Goal: Information Seeking & Learning: Stay updated

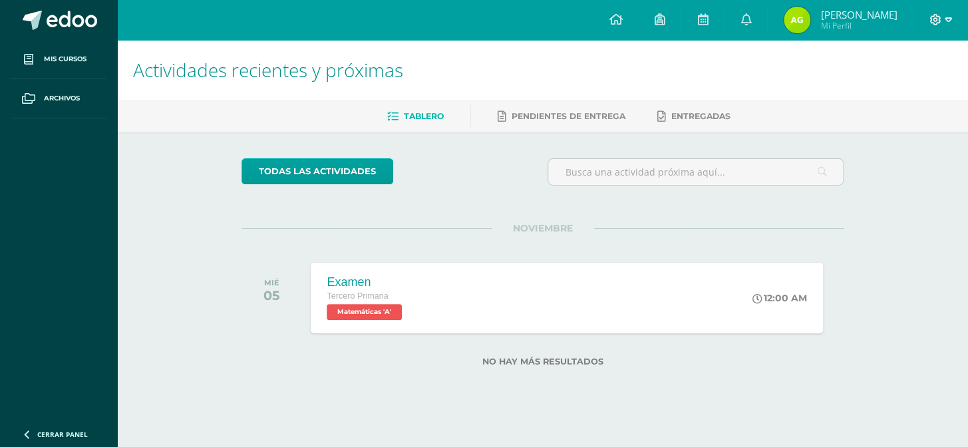
click at [945, 15] on icon at bounding box center [948, 20] width 7 height 12
click at [905, 98] on link "Cerrar sesión" at bounding box center [898, 90] width 105 height 19
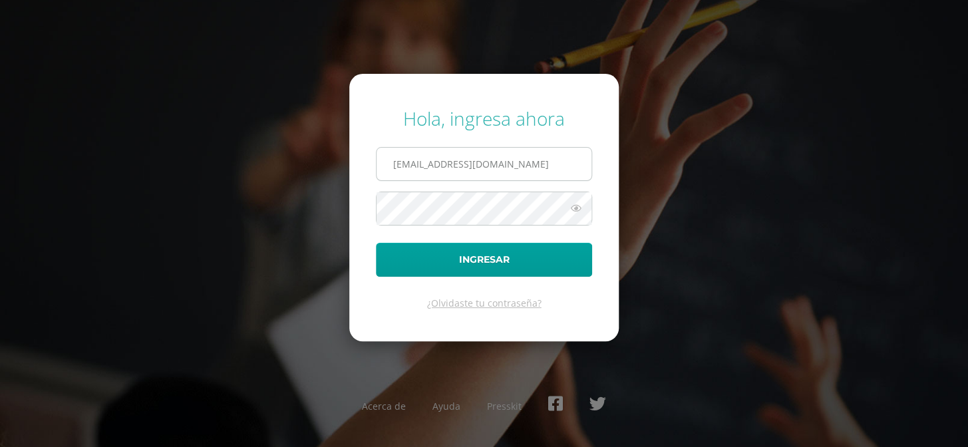
click at [560, 165] on input "COS01006@osoriosandoval.edu.gt" at bounding box center [484, 164] width 215 height 33
type input "COS01052@osoriosandoval.edu.gt"
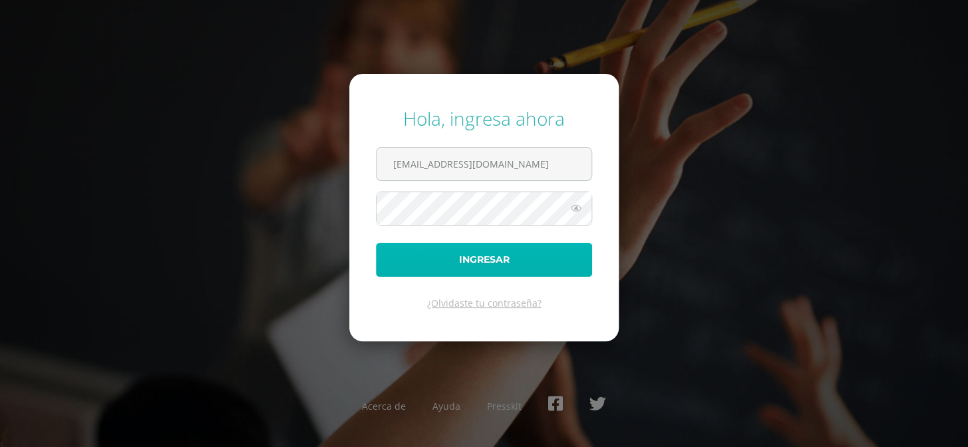
click at [503, 255] on button "Ingresar" at bounding box center [484, 260] width 216 height 34
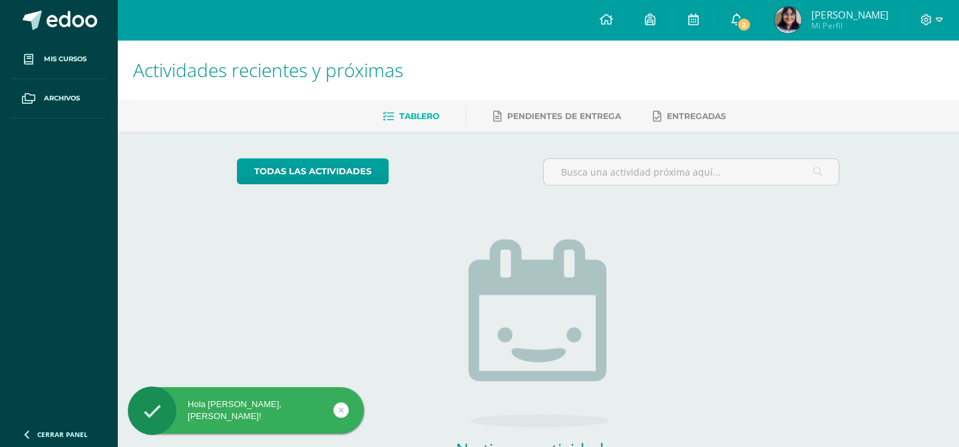
click at [758, 17] on link "2" at bounding box center [736, 20] width 43 height 40
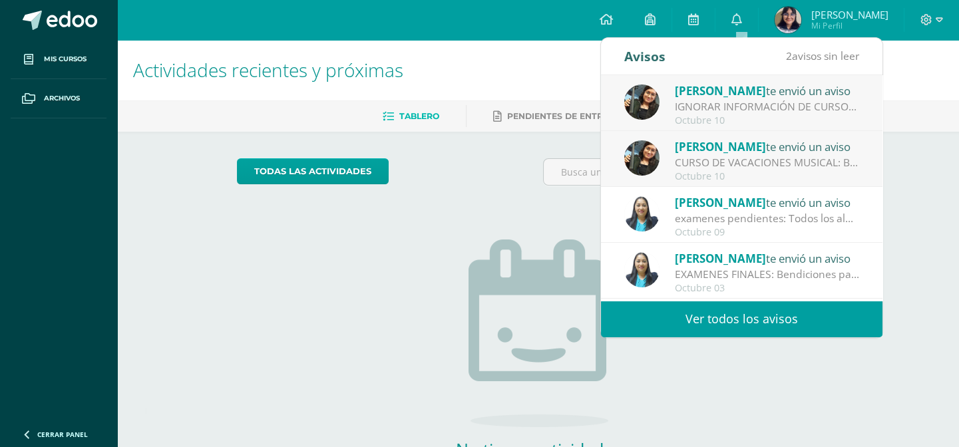
click at [770, 109] on div "IGNORAR INFORMACIÓN DE CURSOS DE VACACIONES MUSICALES: Buen día, favor de Ignor…" at bounding box center [767, 106] width 185 height 15
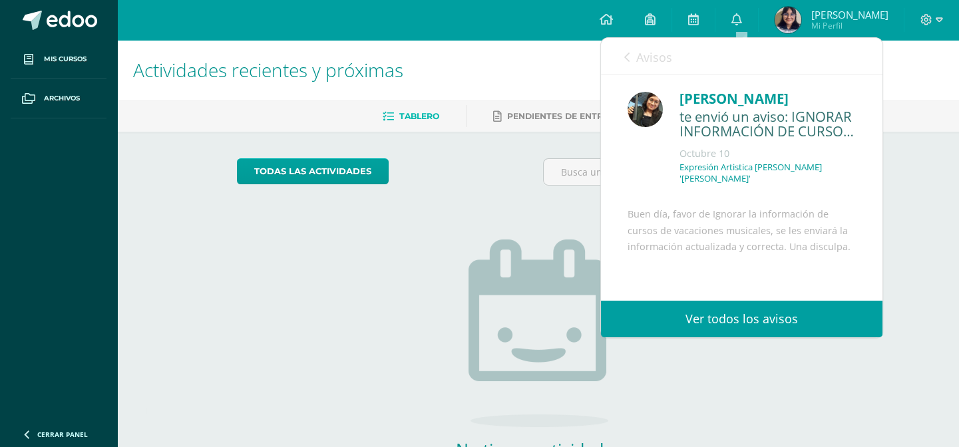
scroll to position [98, 0]
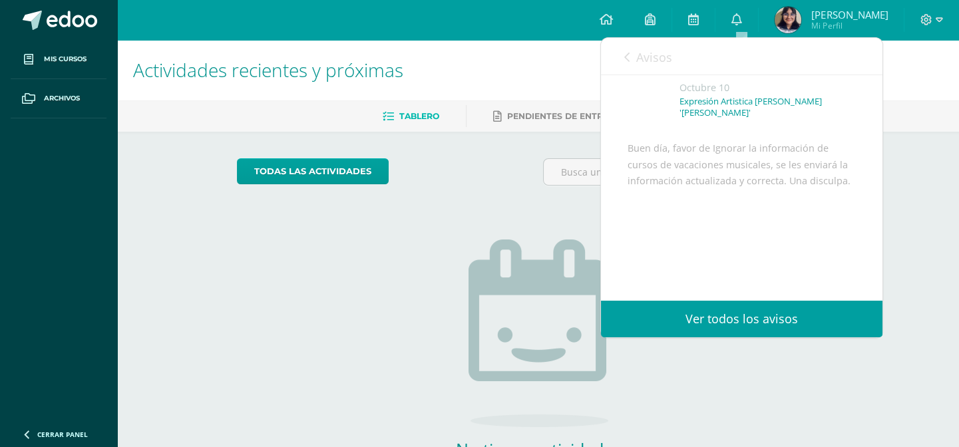
click at [642, 57] on span "Avisos" at bounding box center [654, 57] width 36 height 16
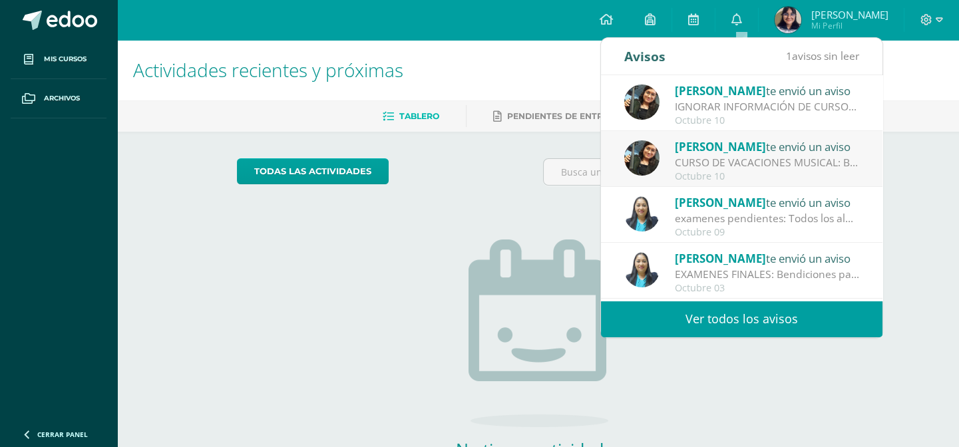
click at [688, 171] on div "Octubre 10" at bounding box center [767, 176] width 185 height 11
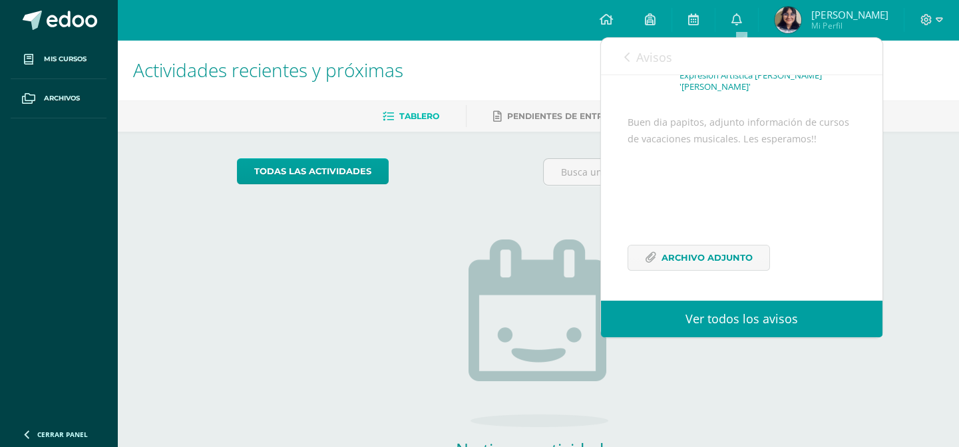
scroll to position [124, 0]
click at [712, 252] on span "Archivo Adjunto" at bounding box center [706, 257] width 91 height 25
click at [638, 56] on span "Avisos" at bounding box center [654, 57] width 36 height 16
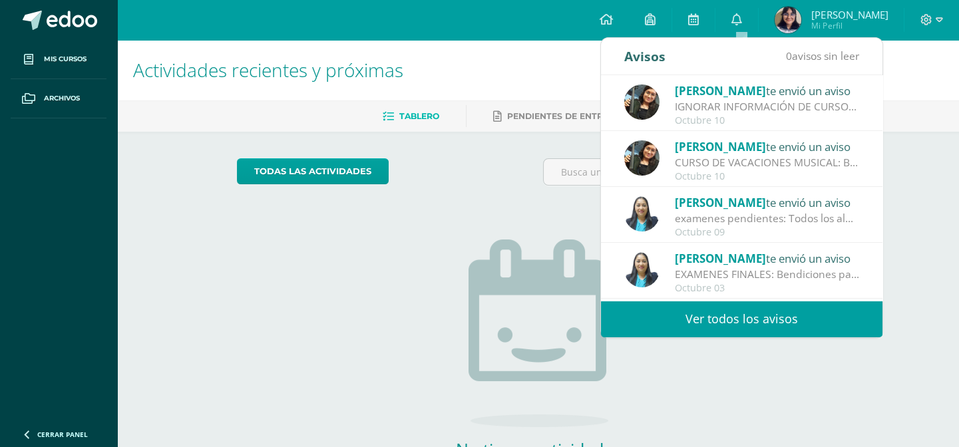
scroll to position [201, 0]
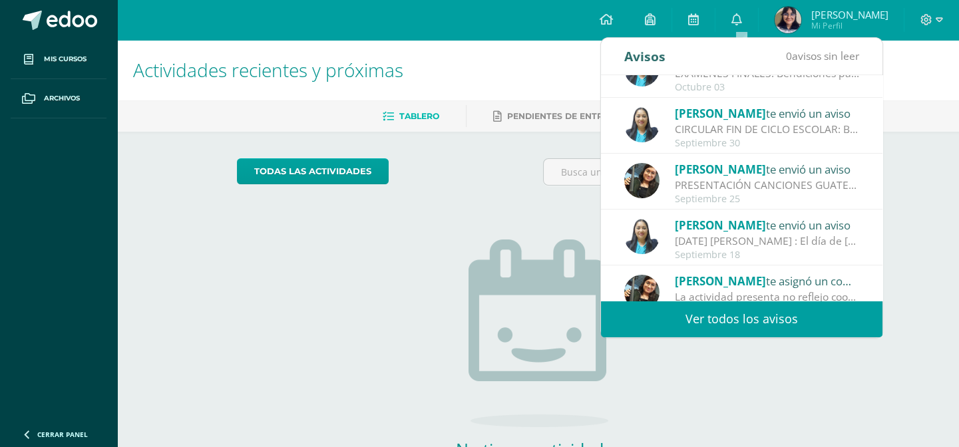
click at [771, 122] on div "CIRCULAR FIN DE CICLO ESCOLAR: Bendiciones para todos Se adjunta circular con i…" at bounding box center [767, 129] width 185 height 15
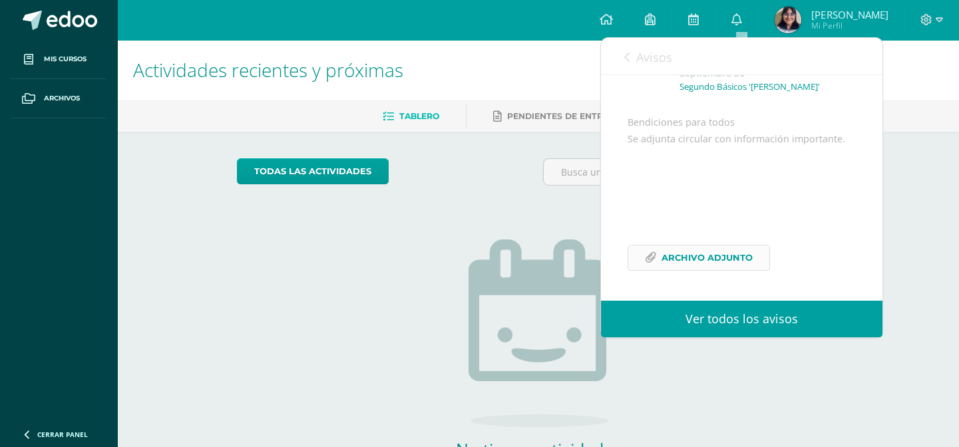
click at [745, 251] on span "Archivo Adjunto" at bounding box center [706, 257] width 91 height 25
click at [427, 167] on div "todas las Actividades" at bounding box center [358, 177] width 255 height 38
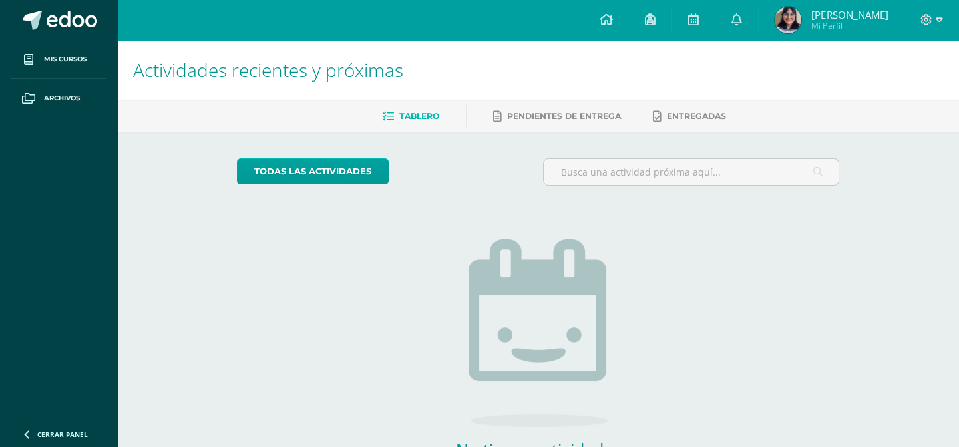
click at [851, 27] on span "Mi Perfil" at bounding box center [849, 25] width 76 height 11
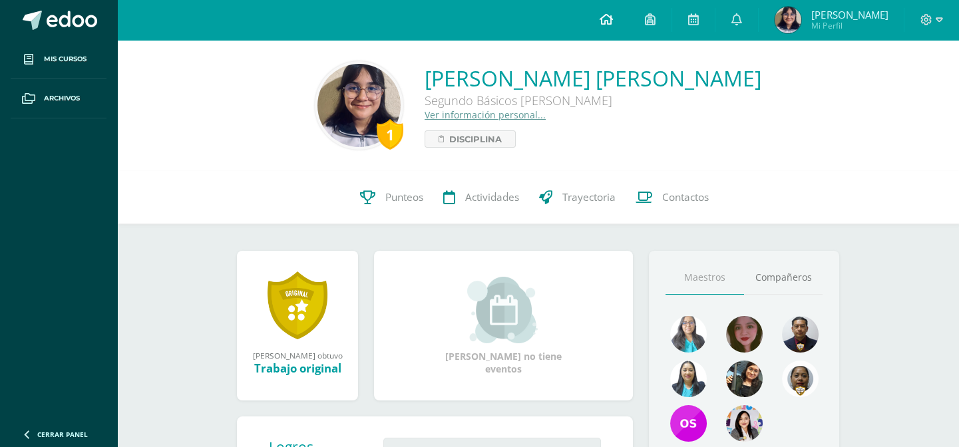
click at [599, 28] on link at bounding box center [605, 20] width 45 height 40
